Goal: Navigation & Orientation: Understand site structure

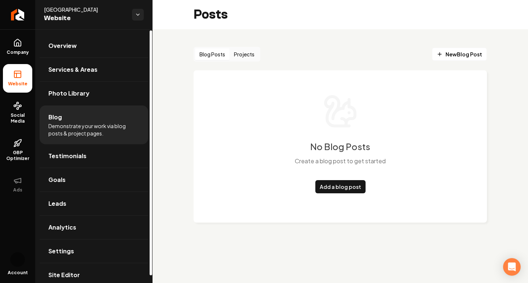
scroll to position [8, 0]
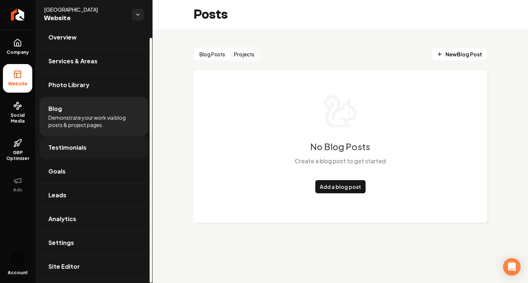
click at [126, 157] on link "Testimonials" at bounding box center [94, 147] width 109 height 23
click at [112, 38] on link "Overview" at bounding box center [94, 37] width 109 height 23
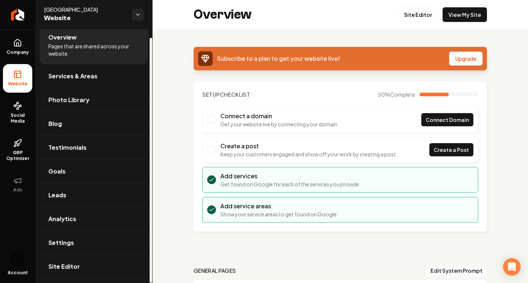
click at [112, 38] on li "Overview Pages that are shared across your website." at bounding box center [94, 45] width 109 height 39
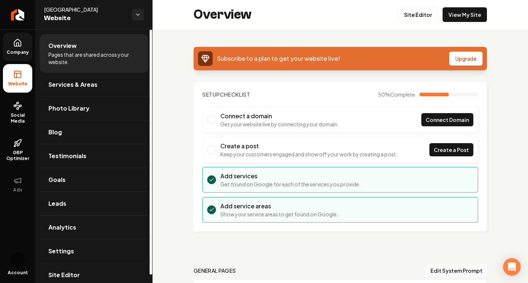
click at [21, 54] on span "Company" at bounding box center [18, 52] width 28 height 6
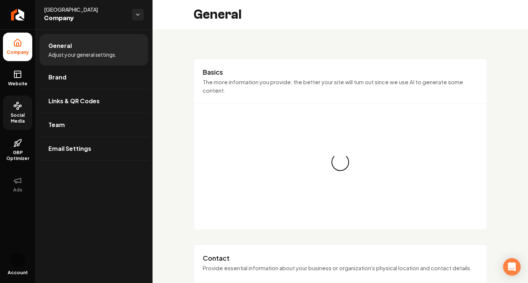
click at [22, 110] on icon at bounding box center [17, 106] width 9 height 9
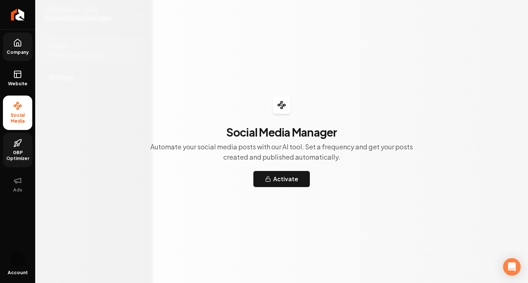
click at [19, 151] on span "GBP Optimizer" at bounding box center [17, 156] width 29 height 12
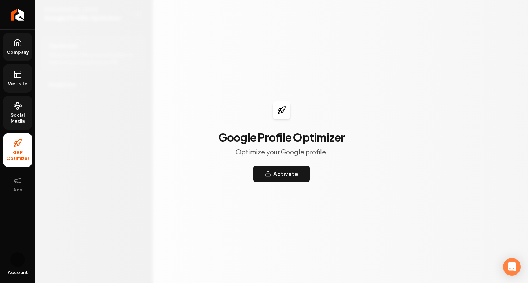
click at [19, 81] on span "Website" at bounding box center [17, 84] width 25 height 6
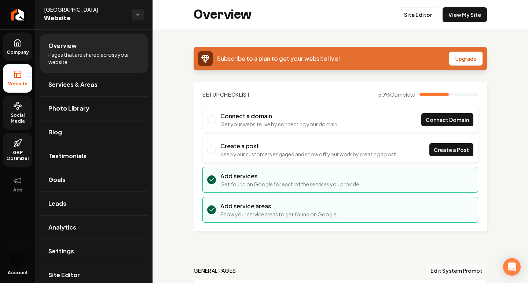
click at [22, 51] on span "Company" at bounding box center [18, 52] width 28 height 6
